Goal: Information Seeking & Learning: Check status

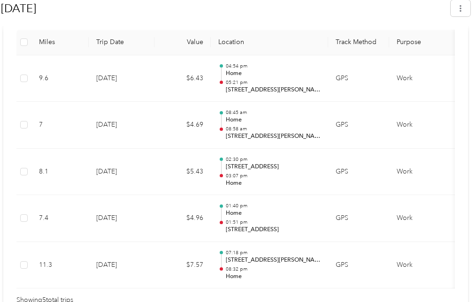
scroll to position [381, 0]
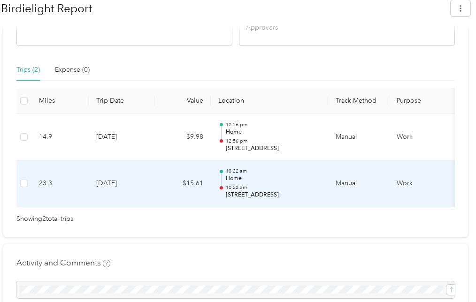
scroll to position [322, 0]
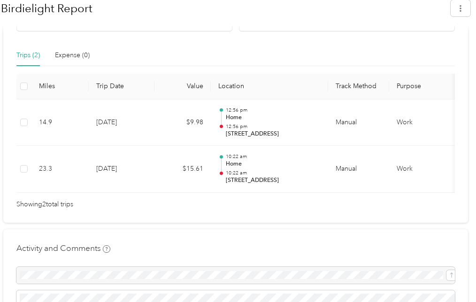
scroll to position [344, 0]
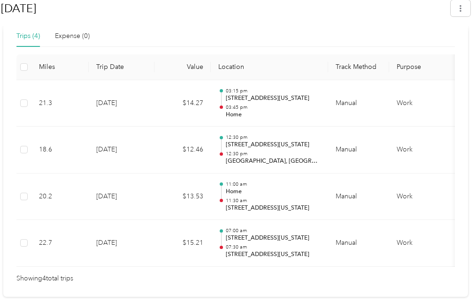
scroll to position [358, 0]
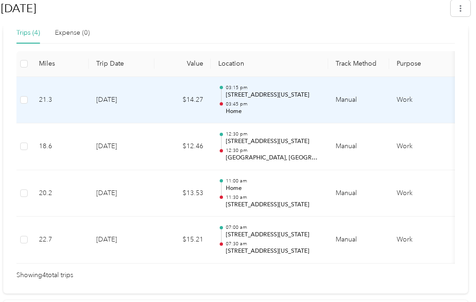
click at [272, 94] on p "3900 Chagrin Drive, Columbus, Ohio, United States" at bounding box center [273, 95] width 95 height 8
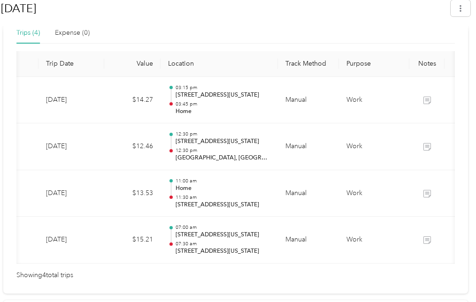
scroll to position [0, 51]
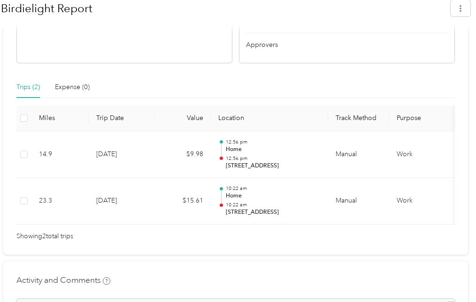
scroll to position [303, 0]
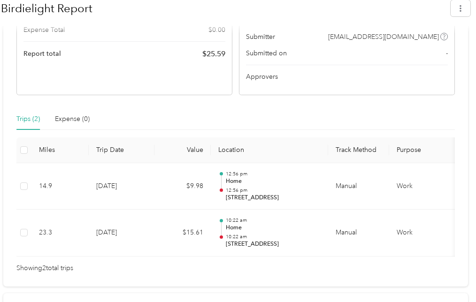
scroll to position [280, 0]
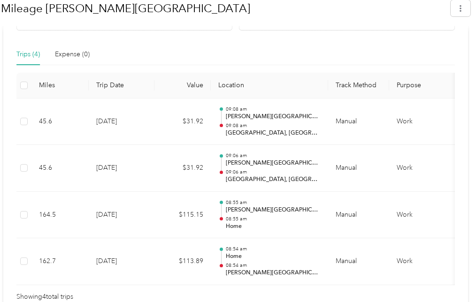
scroll to position [341, 0]
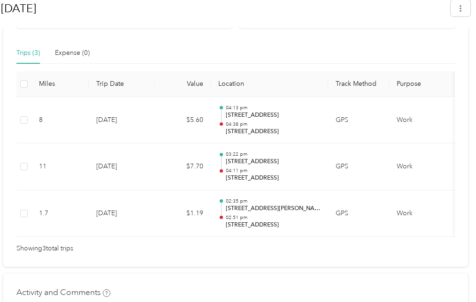
scroll to position [364, 0]
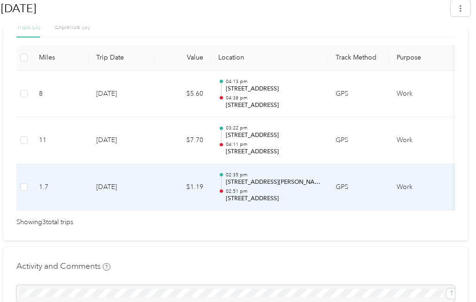
click at [349, 187] on td "GPS" at bounding box center [358, 187] width 61 height 47
click at [367, 184] on td "GPS" at bounding box center [358, 187] width 61 height 47
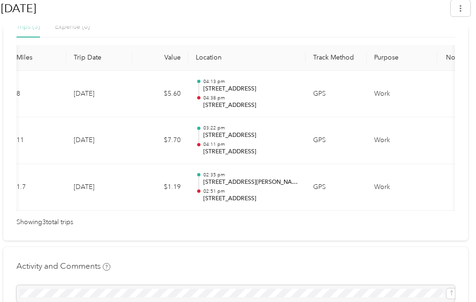
scroll to position [0, 0]
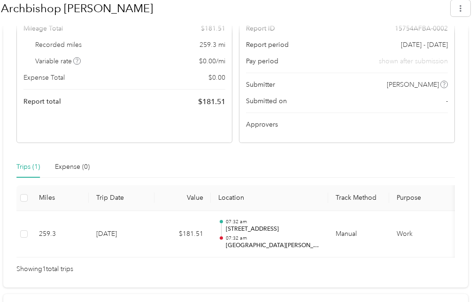
scroll to position [270, 0]
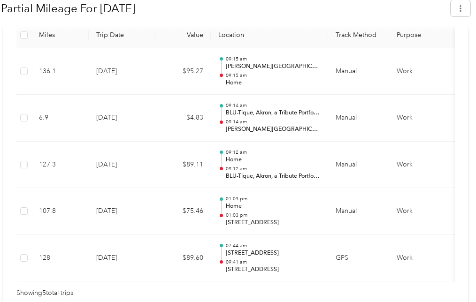
scroll to position [386, 0]
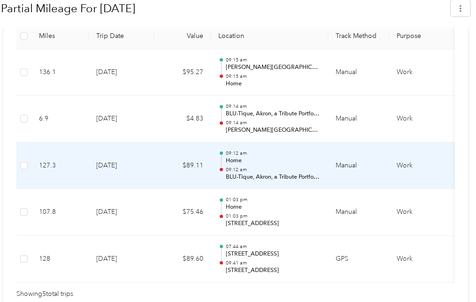
click at [453, 153] on td "Work" at bounding box center [424, 166] width 70 height 47
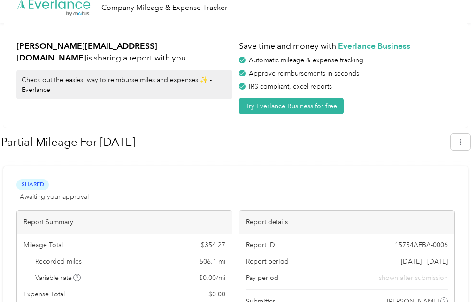
scroll to position [6, 0]
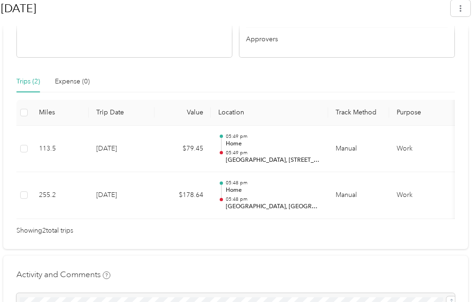
scroll to position [313, 0]
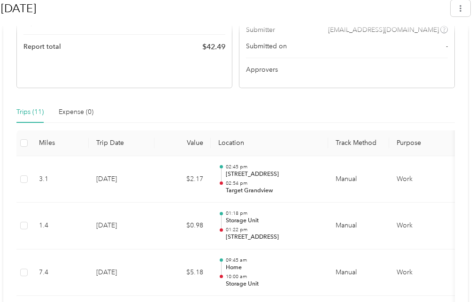
scroll to position [283, 0]
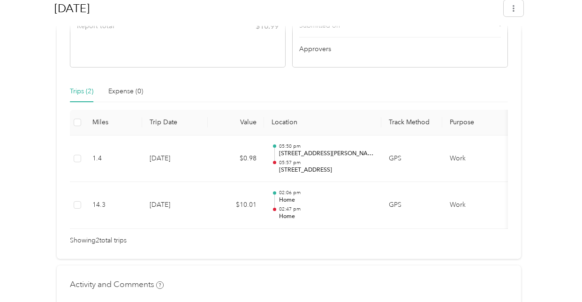
scroll to position [299, 0]
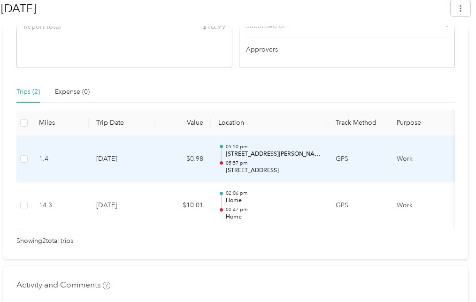
click at [271, 170] on p "[STREET_ADDRESS]" at bounding box center [273, 171] width 95 height 8
click at [137, 167] on td "[DATE]" at bounding box center [122, 159] width 66 height 47
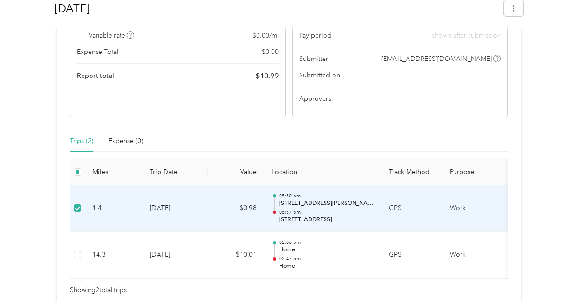
scroll to position [251, 0]
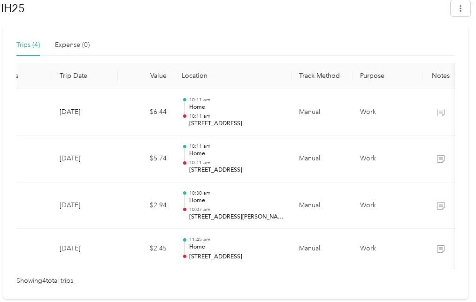
scroll to position [0, 105]
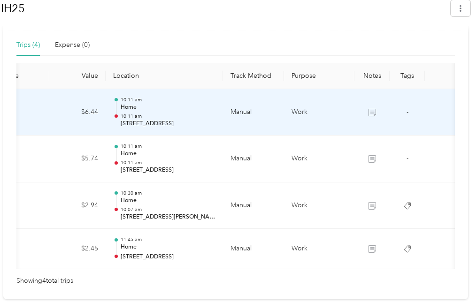
click at [373, 113] on icon at bounding box center [372, 113] width 8 height 8
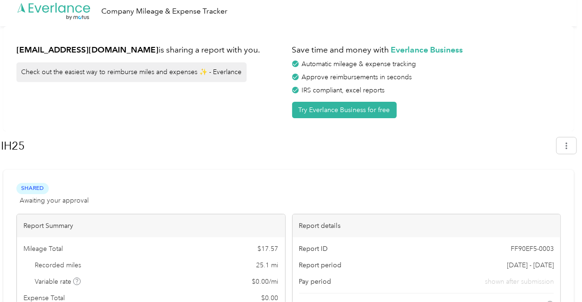
scroll to position [0, 0]
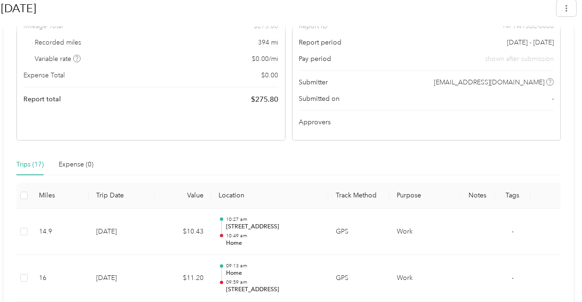
scroll to position [230, 0]
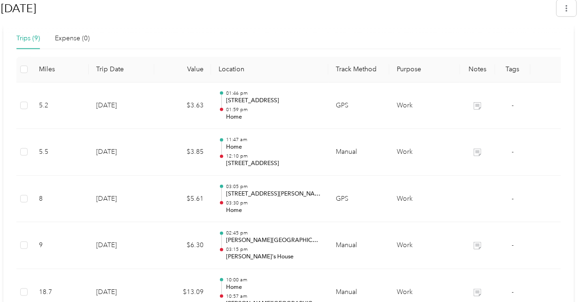
scroll to position [362, 0]
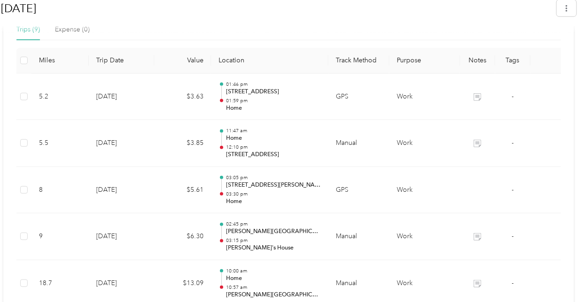
drag, startPoint x: 582, startPoint y: 137, endPoint x: 588, endPoint y: 179, distance: 42.7
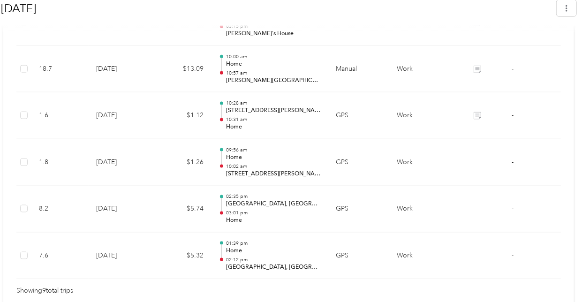
scroll to position [577, 0]
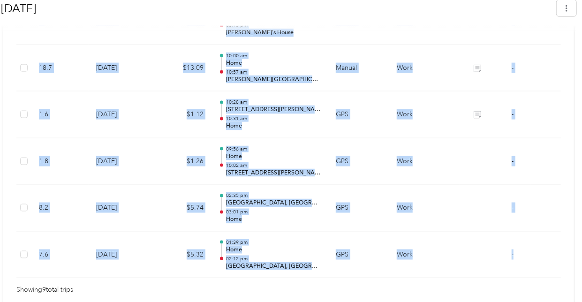
drag, startPoint x: 579, startPoint y: 196, endPoint x: 582, endPoint y: 178, distance: 18.0
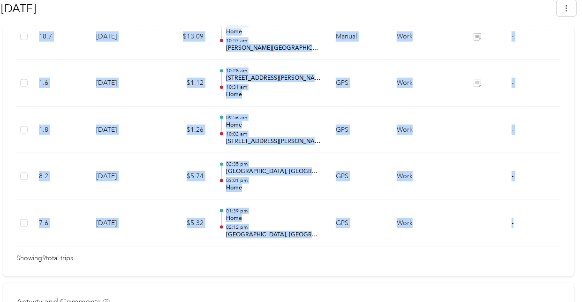
scroll to position [610, 0]
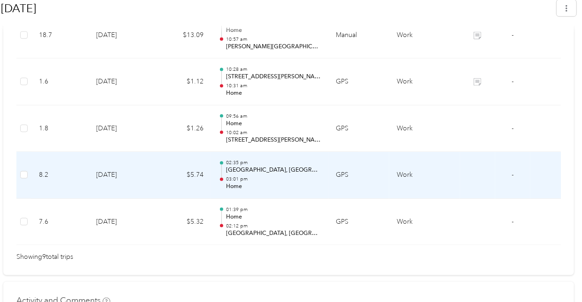
click at [281, 167] on p "Northwest Blvd & Northwest CT, Columbus, OH 43212, USA" at bounding box center [273, 170] width 95 height 8
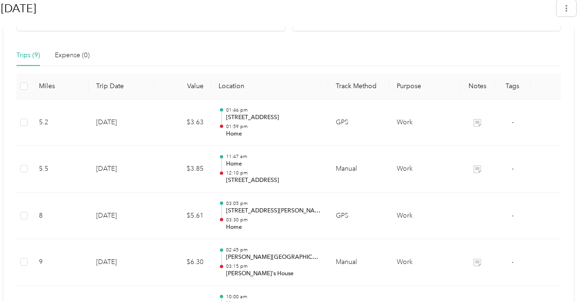
scroll to position [330, 0]
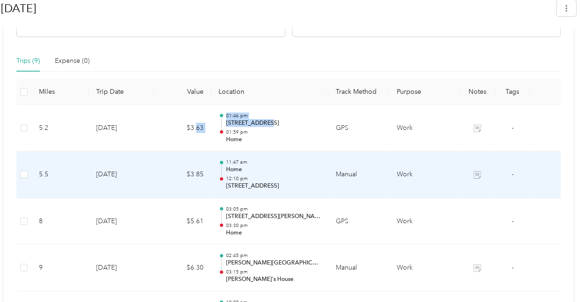
drag, startPoint x: 197, startPoint y: 124, endPoint x: 266, endPoint y: 118, distance: 69.3
click at [266, 118] on tr "5.2 7-31-2025 $3.63 01:46 pm 1670 Fishinger Road, Columbus 01:59 pm Home GPS Wo…" at bounding box center [290, 128] width 549 height 47
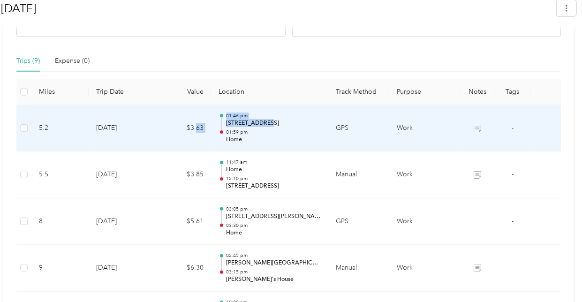
click at [198, 113] on td "$3.63" at bounding box center [182, 128] width 56 height 47
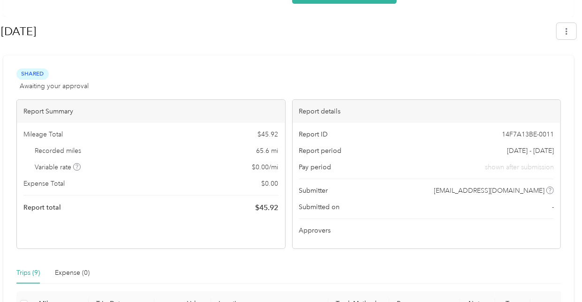
scroll to position [121, 0]
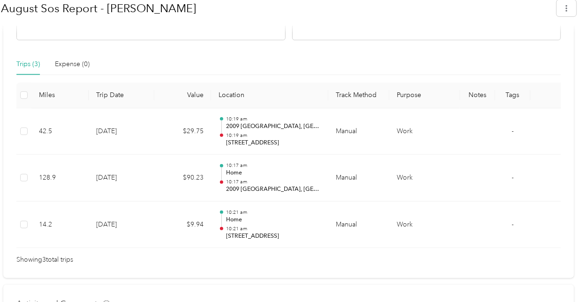
scroll to position [328, 0]
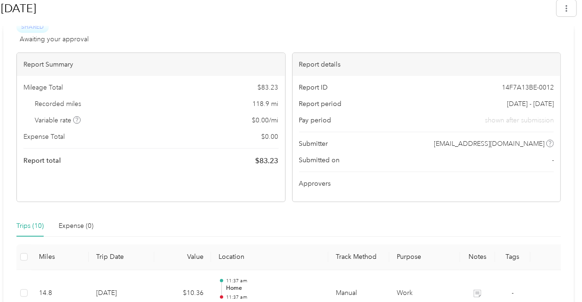
scroll to position [159, 0]
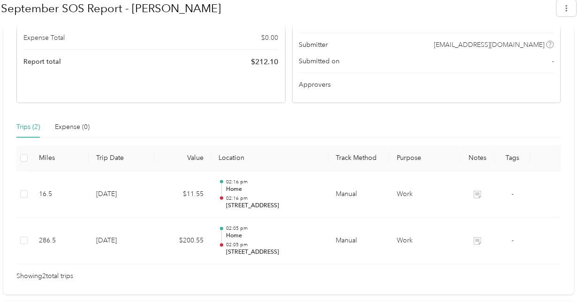
scroll to position [268, 0]
